Goal: Communication & Community: Answer question/provide support

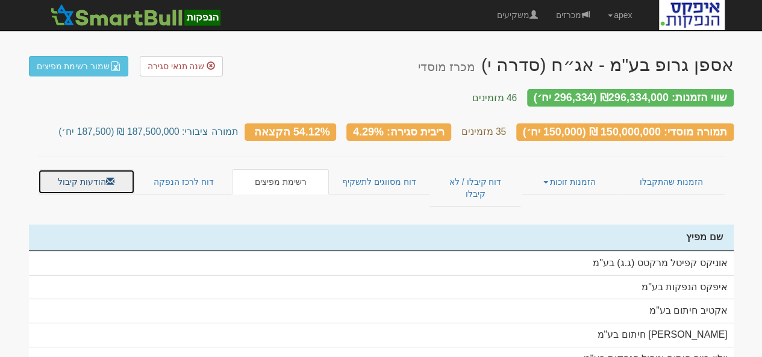
click at [99, 170] on link "הודעות קיבול" at bounding box center [86, 181] width 97 height 25
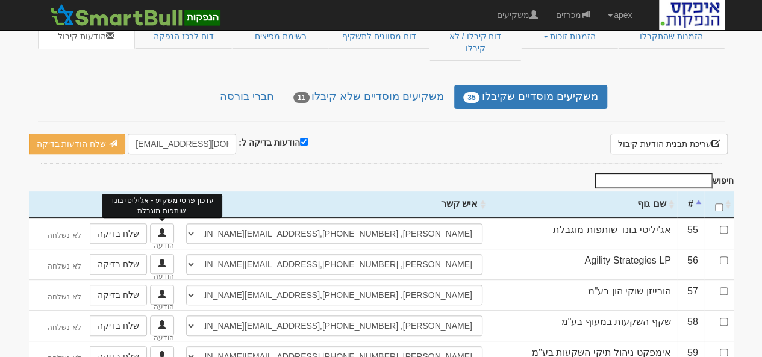
scroll to position [169, 0]
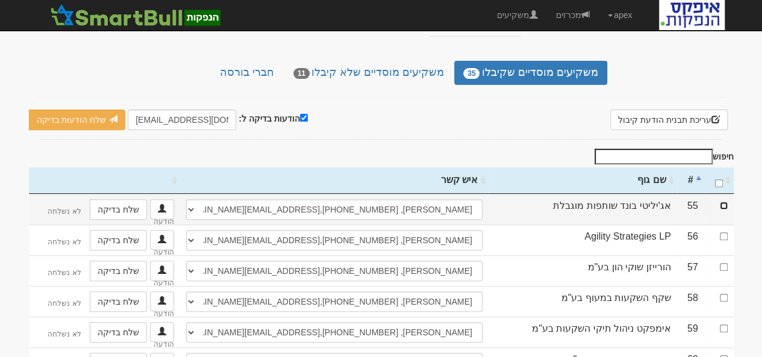
click at [725, 202] on input "checkbox" at bounding box center [724, 206] width 8 height 8
checkbox input "true"
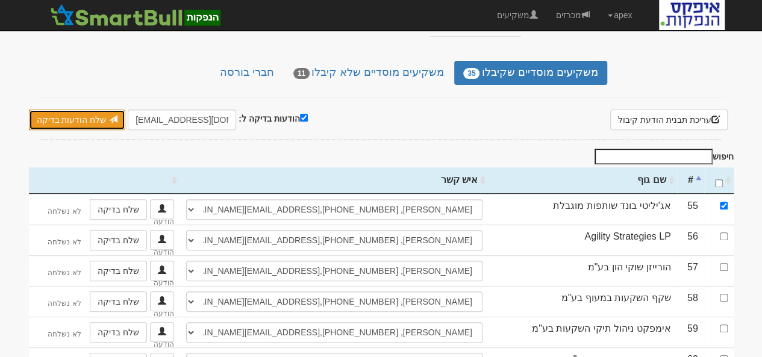
click at [81, 110] on link "שלח הודעות בדיקה" at bounding box center [77, 120] width 97 height 20
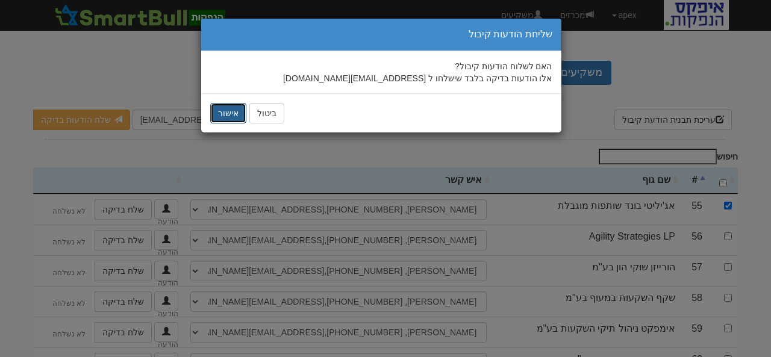
click at [225, 114] on button "אישור" at bounding box center [228, 113] width 36 height 20
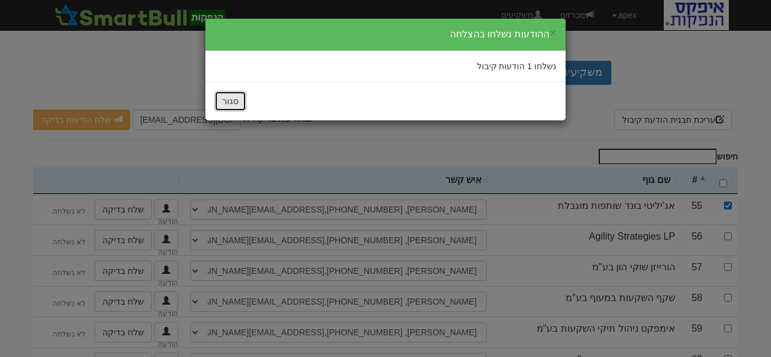
click at [230, 103] on button "סגור" at bounding box center [230, 101] width 32 height 20
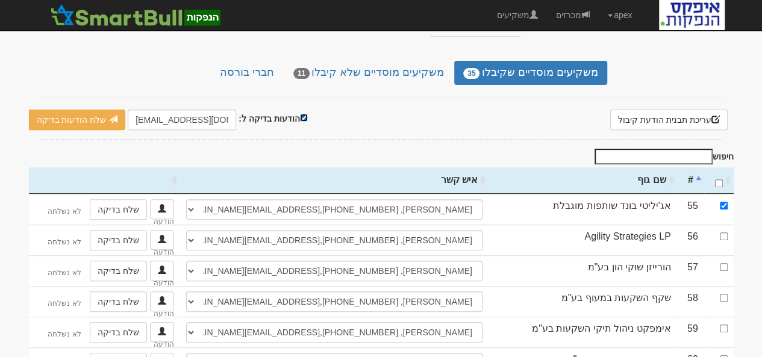
click at [300, 114] on input "הודעות בדיקה ל:" at bounding box center [304, 118] width 8 height 8
checkbox input "false"
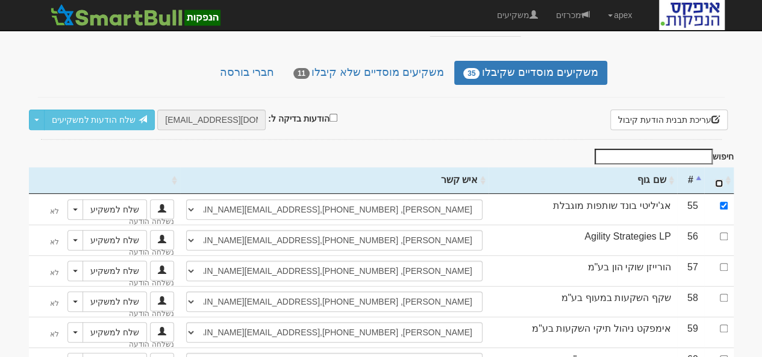
click at [720, 179] on input "\a : activate to sort column ascending" at bounding box center [719, 183] width 8 height 8
checkbox input "true"
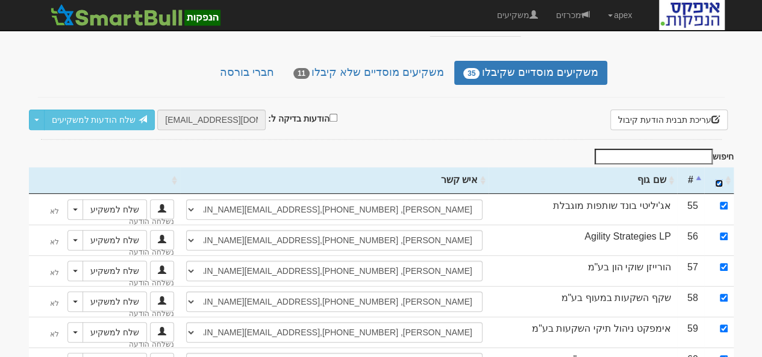
checkbox input "true"
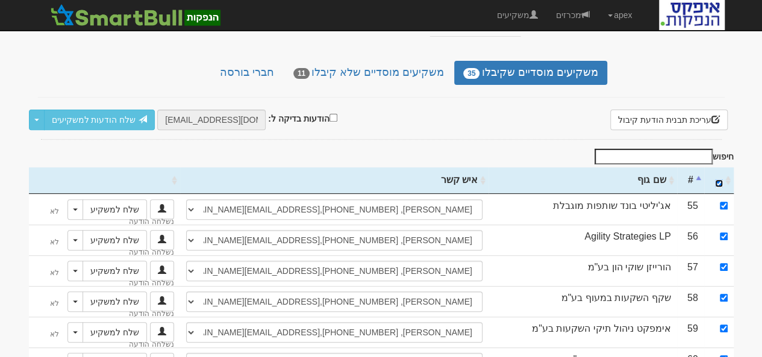
checkbox input "true"
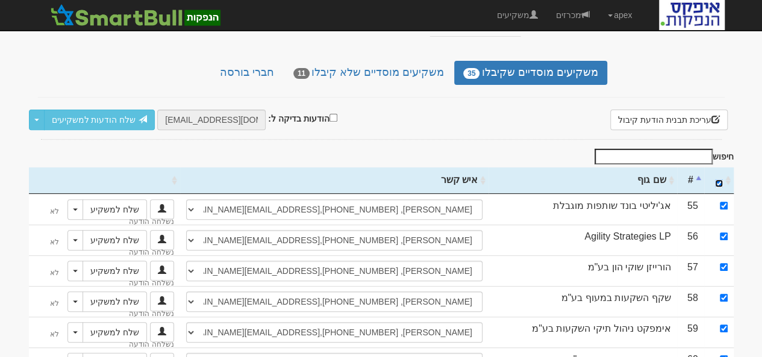
checkbox input "true"
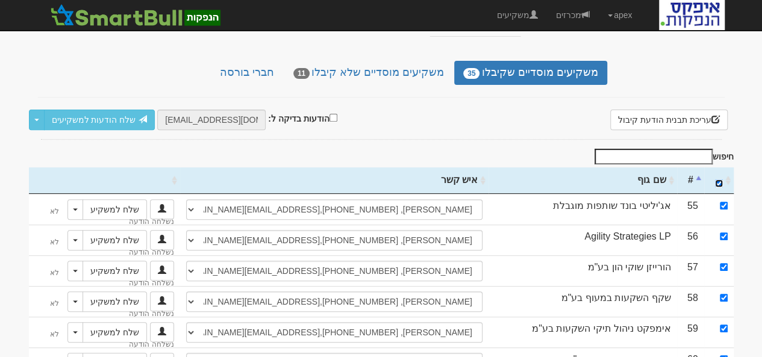
checkbox input "true"
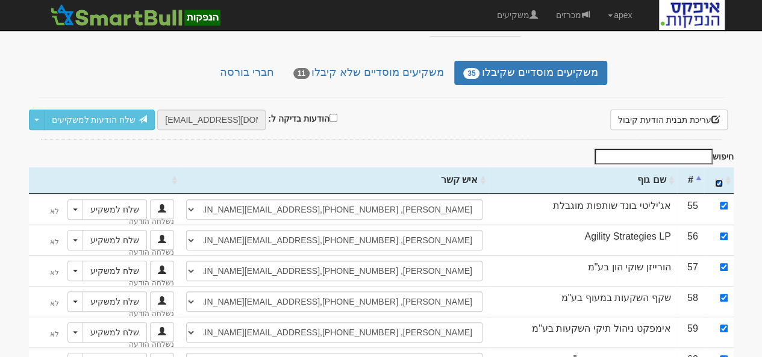
checkbox input "true"
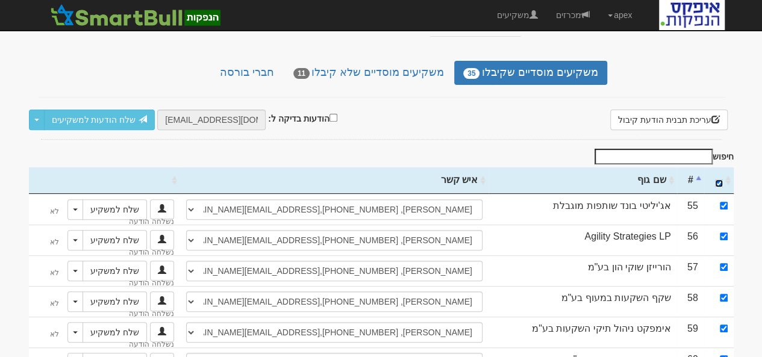
checkbox input "true"
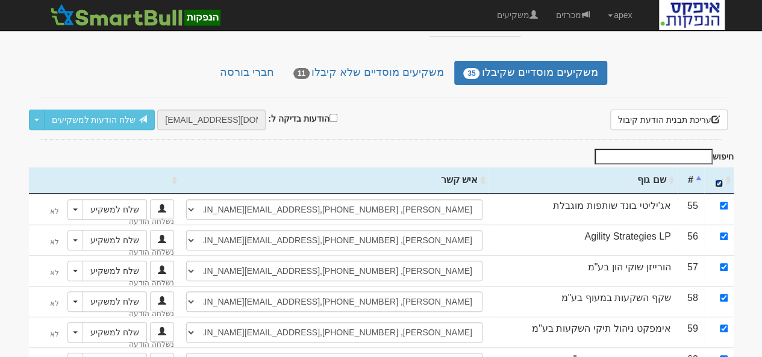
checkbox input "true"
click at [84, 110] on link "שלח הודעות למשקיעים" at bounding box center [99, 120] width 111 height 20
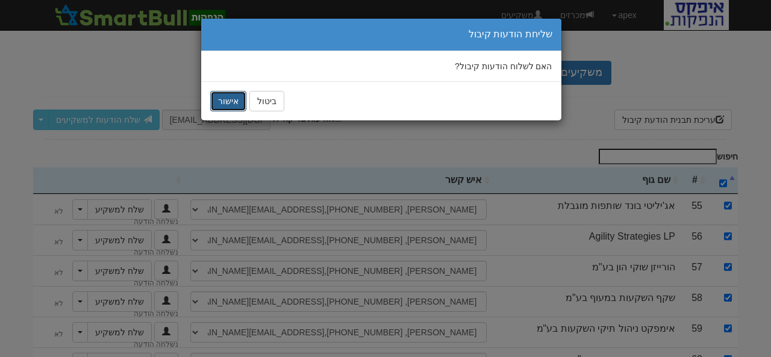
click at [222, 99] on button "אישור" at bounding box center [228, 101] width 36 height 20
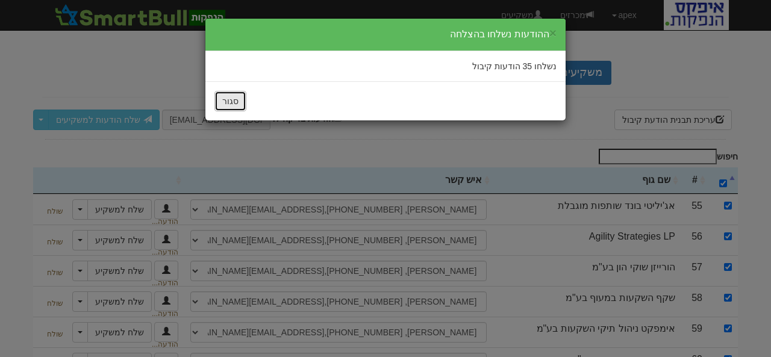
click at [222, 99] on button "סגור" at bounding box center [230, 101] width 32 height 20
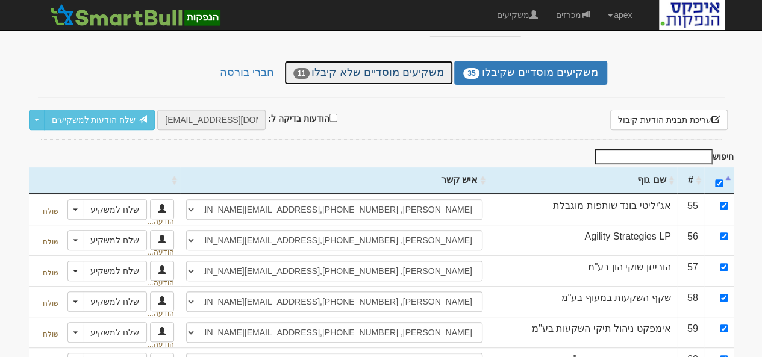
click at [349, 61] on link "משקיעים מוסדיים שלא קיבלו 11" at bounding box center [368, 73] width 169 height 24
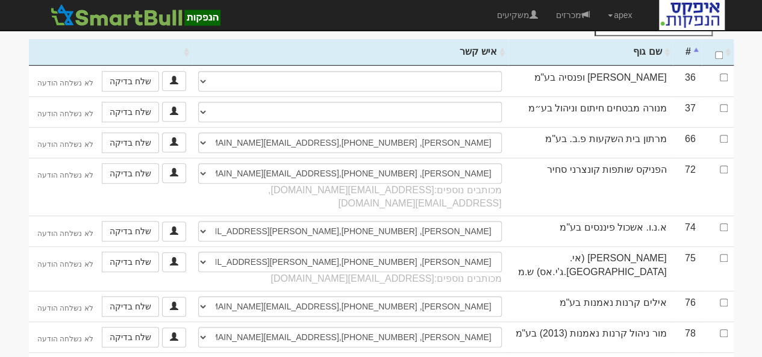
scroll to position [298, 0]
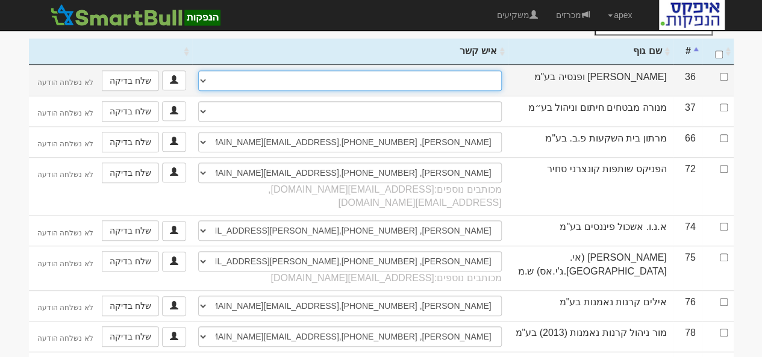
click at [473, 70] on select "אורי קרן, 0546800966, lilach.bentovim@more.co.il אפרת דלל, efrat.dalal@more.co.…" at bounding box center [350, 80] width 304 height 20
select select "656641f65af7de0801369fc6"
click at [198, 70] on select "אורי קרן, 0546800966, lilach.bentovim@more.co.il אפרת דלל, efrat.dalal@more.co.…" at bounding box center [350, 80] width 304 height 20
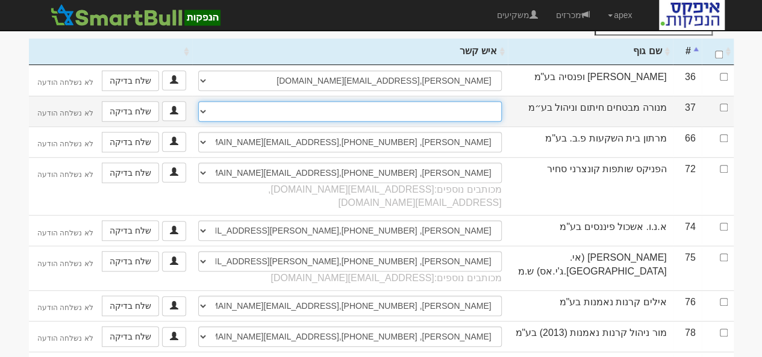
click at [464, 101] on select "משה מרדכי, 054-7107599, 03-7107130, moshemo@menoramivt.co.il גיא פלד, guyp@meno…" at bounding box center [350, 111] width 304 height 20
select select "578280b2d4cd1e11006dff52"
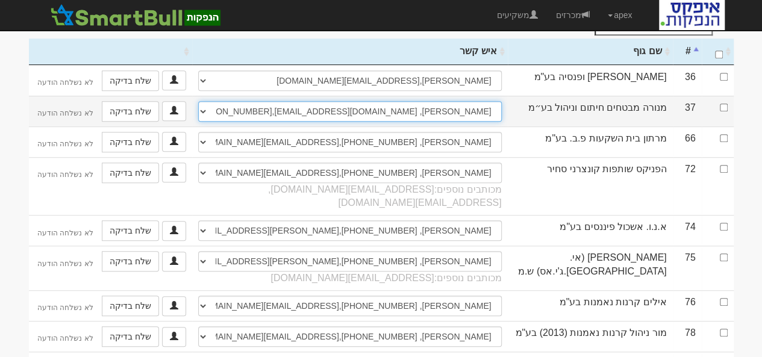
click at [198, 101] on select "משה מרדכי, 054-7107599, 03-7107130, moshemo@menoramivt.co.il גיא פלד, guyp@meno…" at bounding box center [350, 111] width 304 height 20
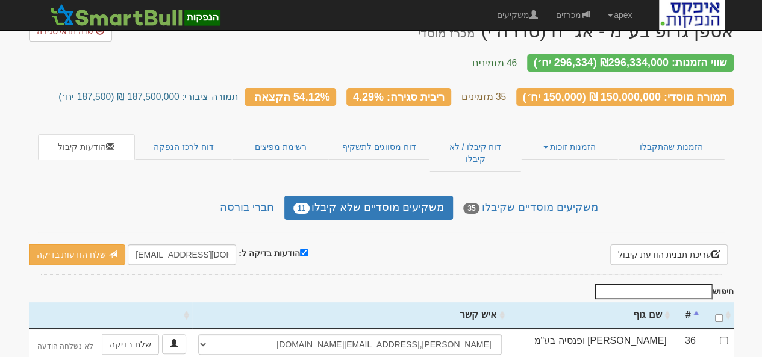
scroll to position [32, 0]
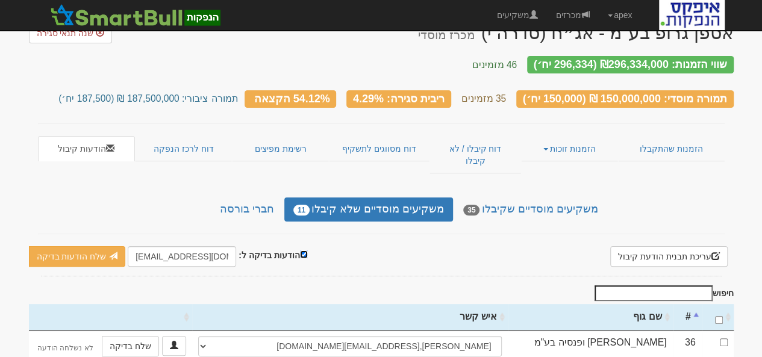
click at [300, 251] on input "הודעות בדיקה ל:" at bounding box center [304, 255] width 8 height 8
checkbox input "false"
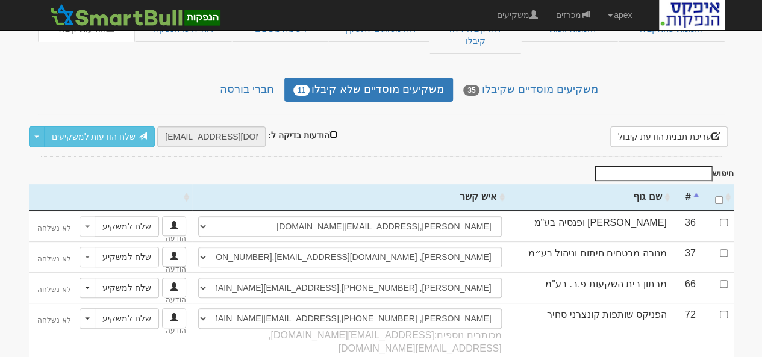
scroll to position [176, 0]
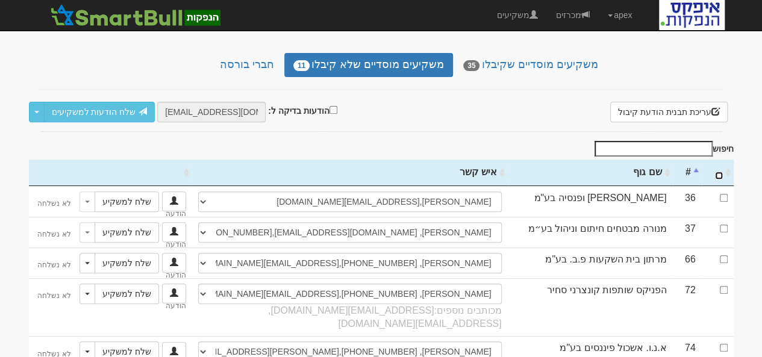
click at [720, 172] on input "\a : activate to sort column ascending" at bounding box center [719, 176] width 8 height 8
checkbox input "true"
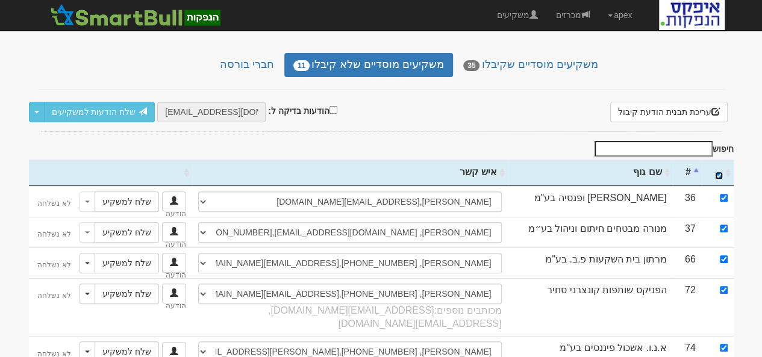
checkbox input "true"
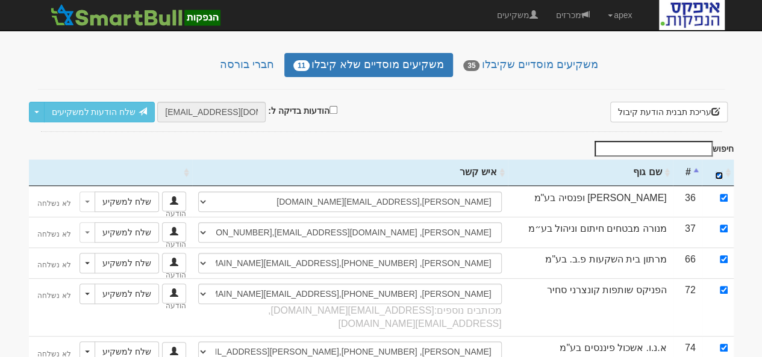
checkbox input "true"
select select "656641f65af7de0801369fc6"
select select "578280b2d4cd1e11006dff52"
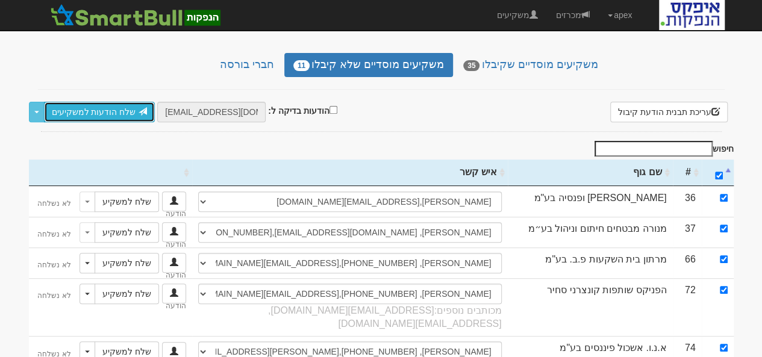
click at [98, 102] on link "שלח הודעות למשקיעים" at bounding box center [99, 112] width 111 height 20
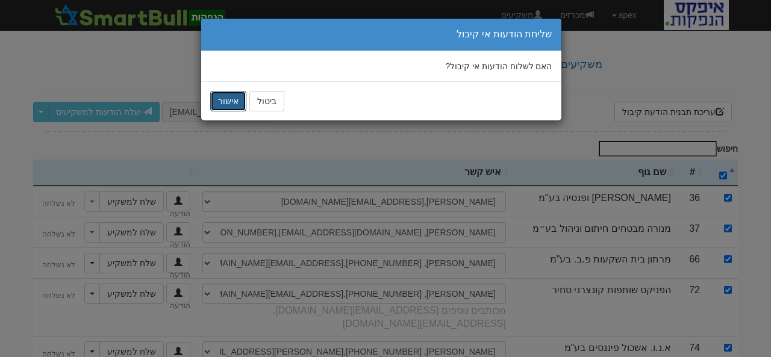
click at [226, 98] on button "אישור" at bounding box center [228, 101] width 36 height 20
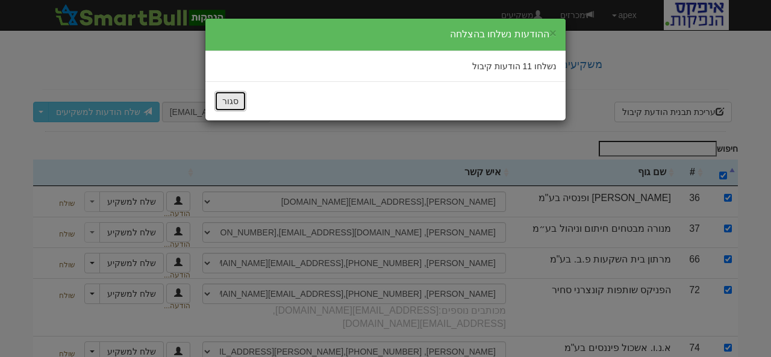
click at [228, 99] on button "סגור" at bounding box center [230, 101] width 32 height 20
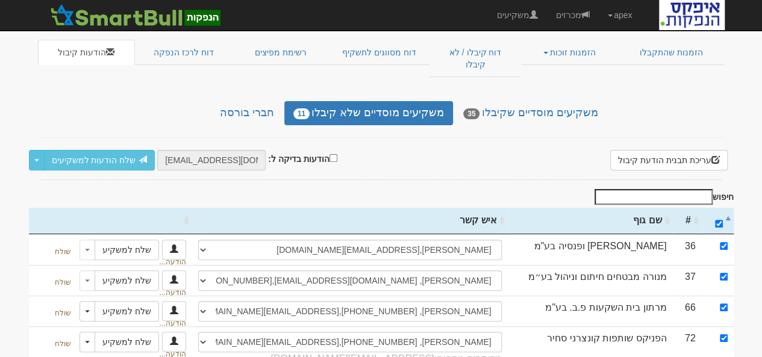
scroll to position [80, 0]
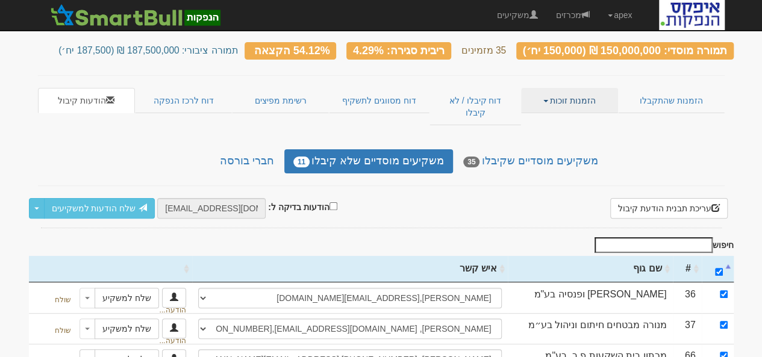
click at [577, 96] on link "הזמנות זוכות" at bounding box center [569, 100] width 97 height 25
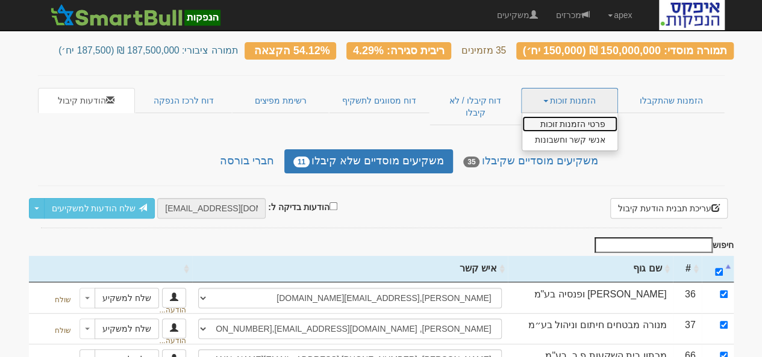
click at [581, 116] on link "פרטי הזמנות זוכות" at bounding box center [569, 124] width 95 height 16
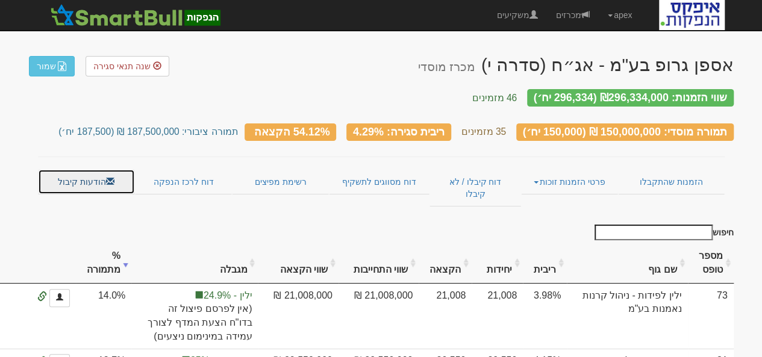
click at [95, 172] on link "הודעות קיבול" at bounding box center [86, 181] width 97 height 25
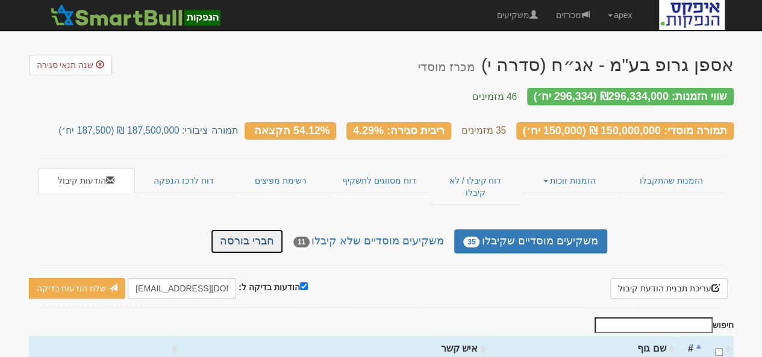
click at [268, 229] on link "חברי בורסה" at bounding box center [247, 241] width 72 height 24
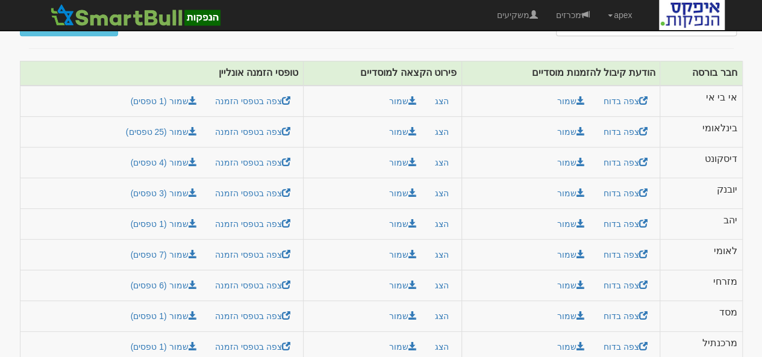
scroll to position [280, 0]
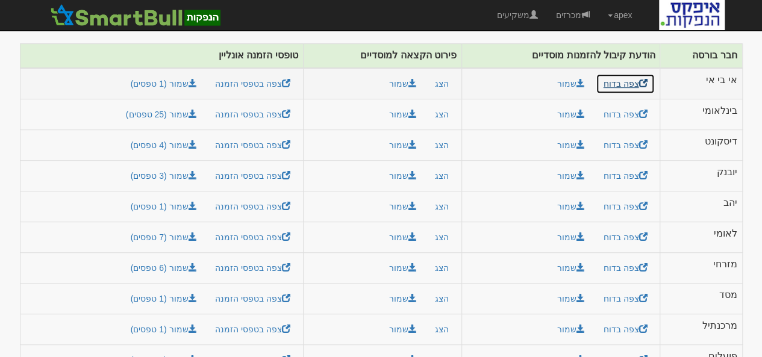
click at [619, 73] on link "צפה בדוח" at bounding box center [626, 83] width 60 height 20
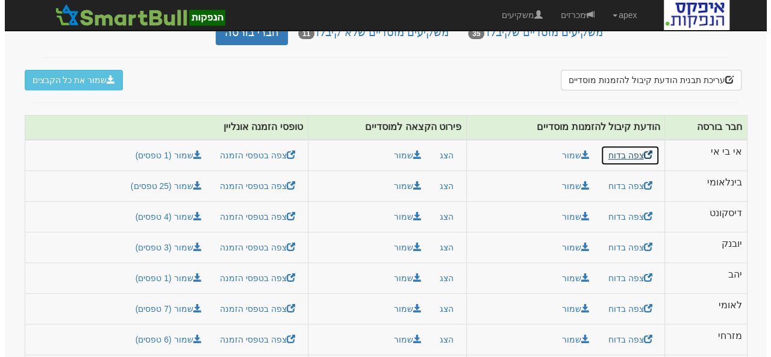
scroll to position [202, 0]
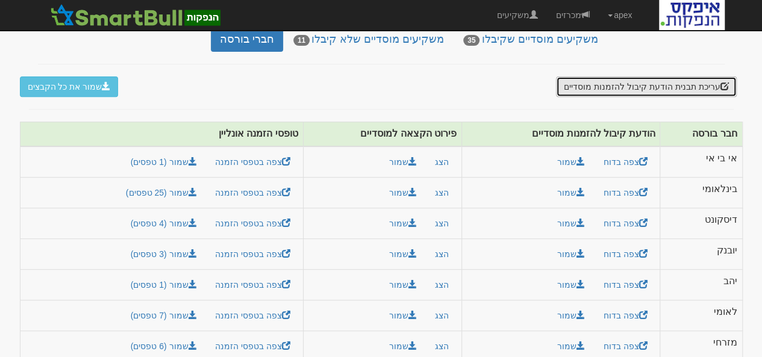
click at [675, 76] on button "עריכת תבנית הודעת קיבול להזמנות מוסדיים" at bounding box center [646, 86] width 180 height 20
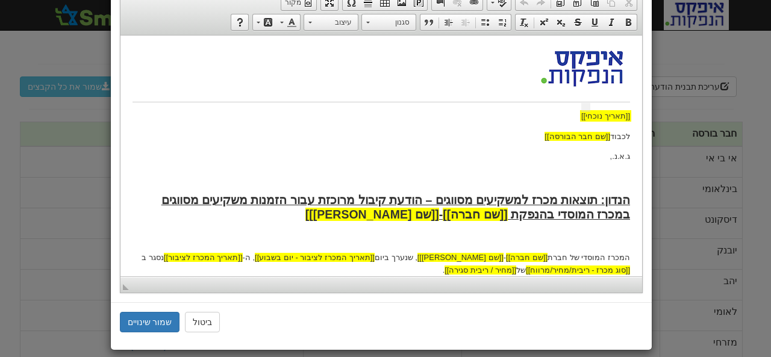
scroll to position [81, 0]
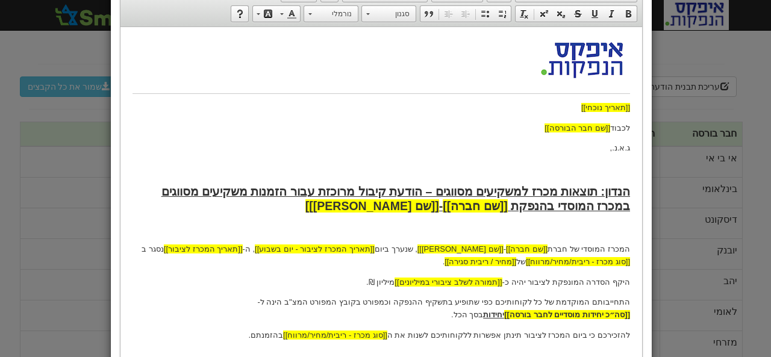
drag, startPoint x: 124, startPoint y: 81, endPoint x: 131, endPoint y: 123, distance: 42.7
click at [132, 126] on html "[[תאריך נוכחי]] לכבוד [[שם חבר הבורסה]] ג.א.נ., הנדון: תוצאות מכרז למשקיעים מסו…" at bounding box center [381, 297] width 522 height 540
click at [226, 193] on strong "הנדון: תוצאות מכרז למשקיעים מסווגים – הודעת קיבול מרוכזת עבור הזמנות משקיעים מס…" at bounding box center [395, 197] width 469 height 27
click at [152, 122] on p "לכבוד [[שם חבר הבורסה]]" at bounding box center [381, 128] width 498 height 13
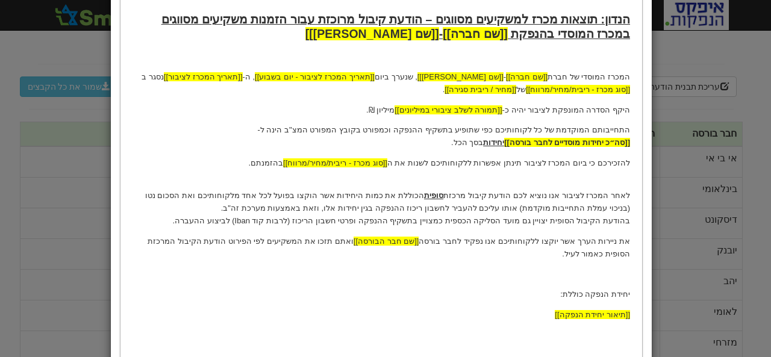
scroll to position [273, 0]
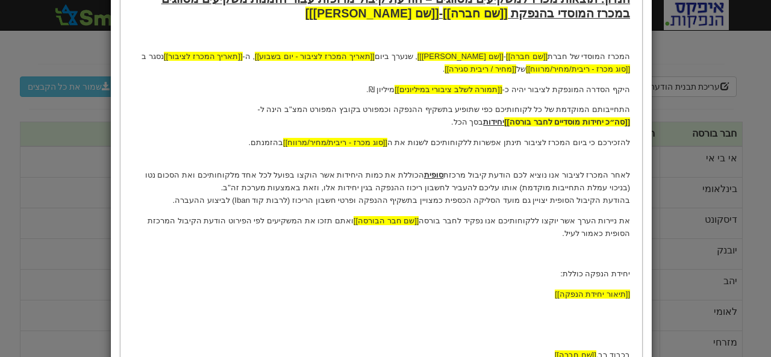
drag, startPoint x: 555, startPoint y: 187, endPoint x: 301, endPoint y: 191, distance: 254.2
click at [301, 191] on p "לאחר המכרז לציבור אנו נוציא לכם הודעת קיבול מרכזת סופית הכוללת את כמות היחידות …" at bounding box center [381, 182] width 498 height 50
click at [388, 202] on p "לאחר המכרז לציבור אנו נוציא לכם הודעת קיבול מרכזת סופית הכוללת את כמות היחידות …" at bounding box center [381, 182] width 498 height 50
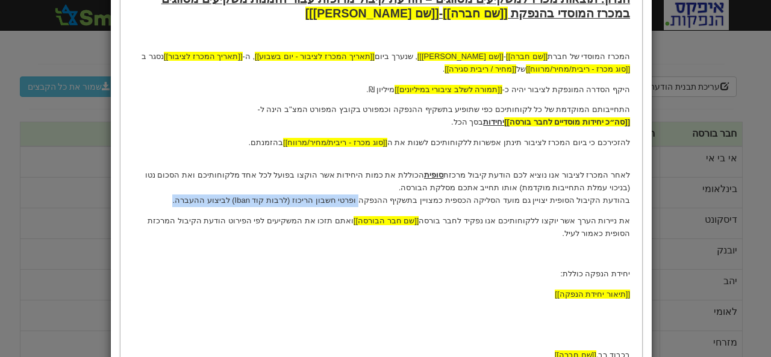
drag, startPoint x: 388, startPoint y: 202, endPoint x: 211, endPoint y: 203, distance: 177.7
click at [211, 203] on p "לאחר המכרז לציבור אנו נוציא לכם הודעת קיבול מרכזת סופית הכוללת את כמות היחידות …" at bounding box center [381, 182] width 498 height 50
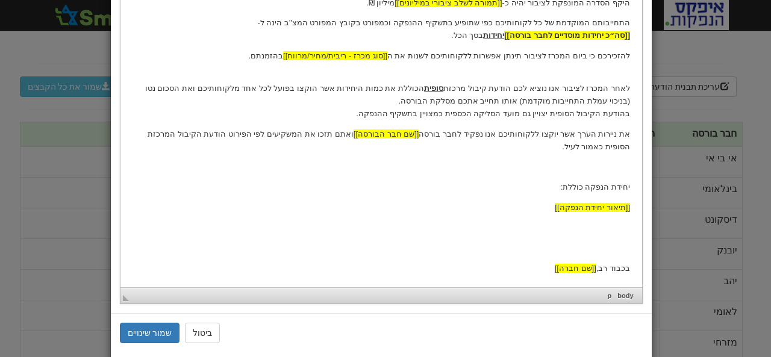
scroll to position [379, 0]
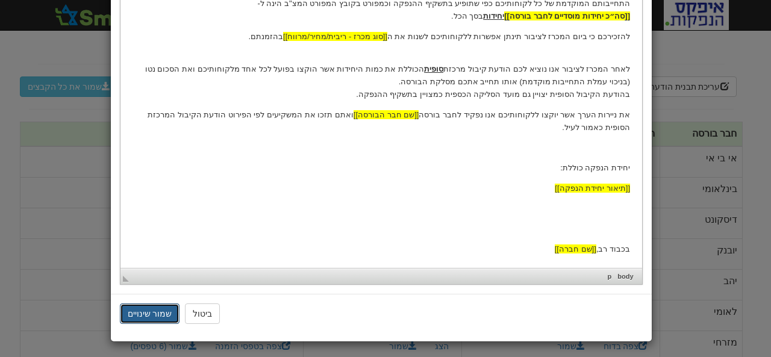
click at [157, 308] on button "שמור שינויים" at bounding box center [150, 314] width 60 height 20
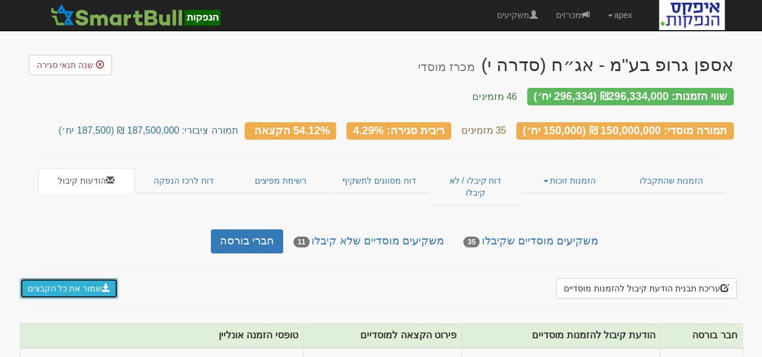
click at [58, 278] on button "שמור את כל הקבצים" at bounding box center [69, 288] width 99 height 20
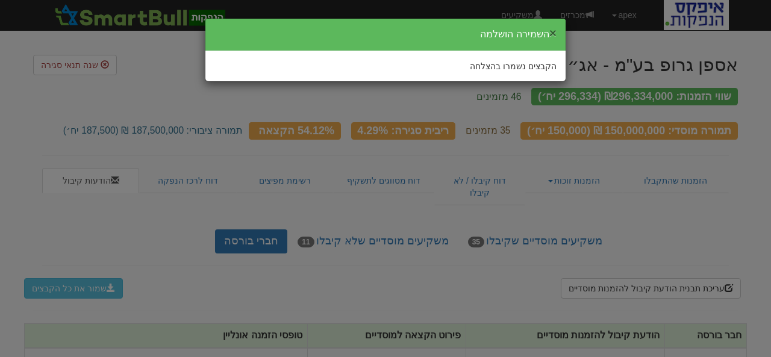
click at [554, 30] on button "×" at bounding box center [552, 33] width 7 height 13
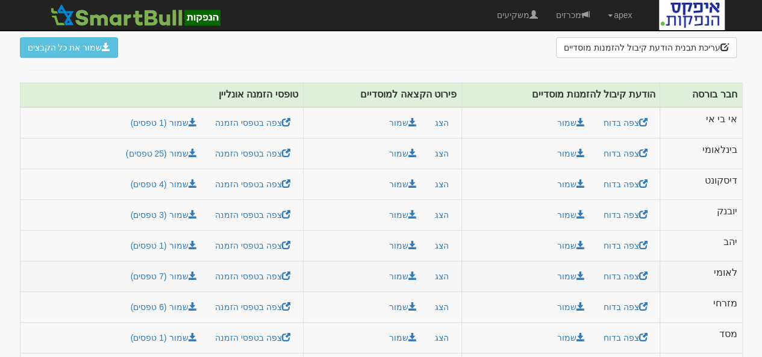
scroll to position [280, 0]
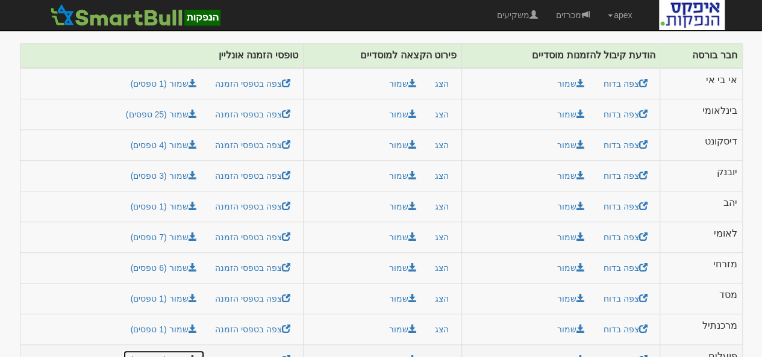
click at [186, 350] on link "שמור (9 טפסים)" at bounding box center [164, 360] width 82 height 20
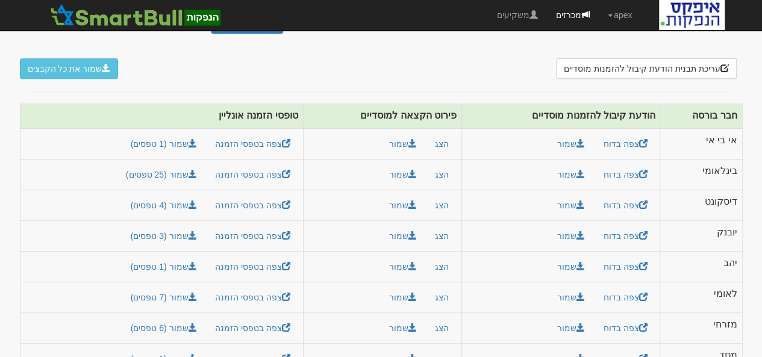
scroll to position [160, 0]
